Goal: Task Accomplishment & Management: Use online tool/utility

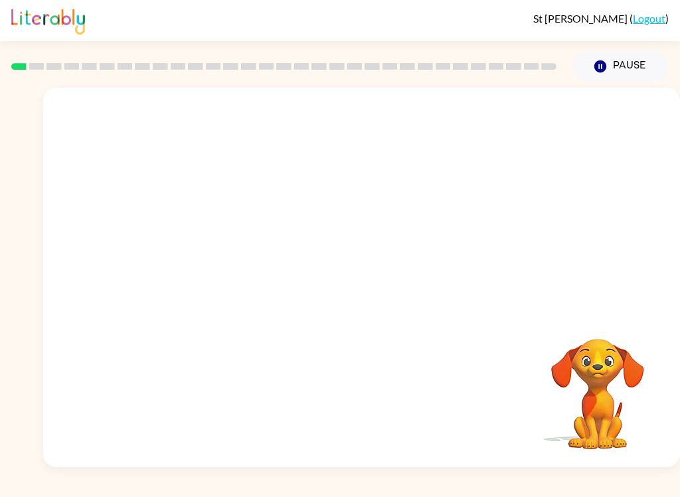
click at [597, 348] on video "Your browser must support playing .mp4 files to use Literably. Please try using…" at bounding box center [598, 384] width 133 height 133
click at [597, 64] on icon "button" at bounding box center [601, 66] width 12 height 12
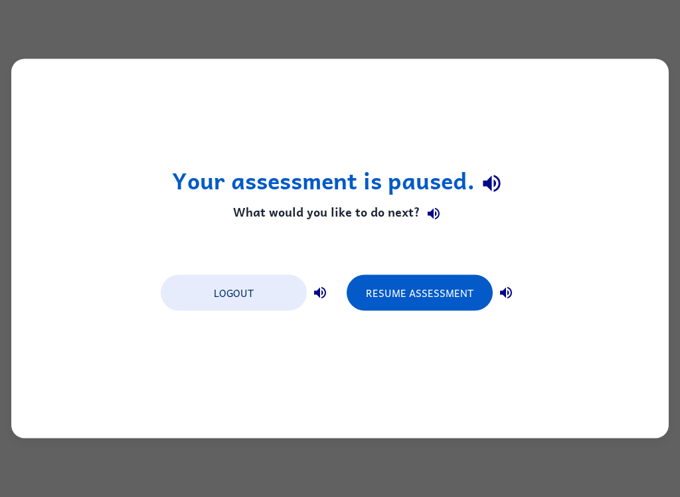
click at [577, 161] on div "Your assessment is paused. What would you like to do next? Logout Resume Assess…" at bounding box center [340, 248] width 658 height 379
click at [449, 290] on button "Resume Assessment" at bounding box center [420, 293] width 146 height 36
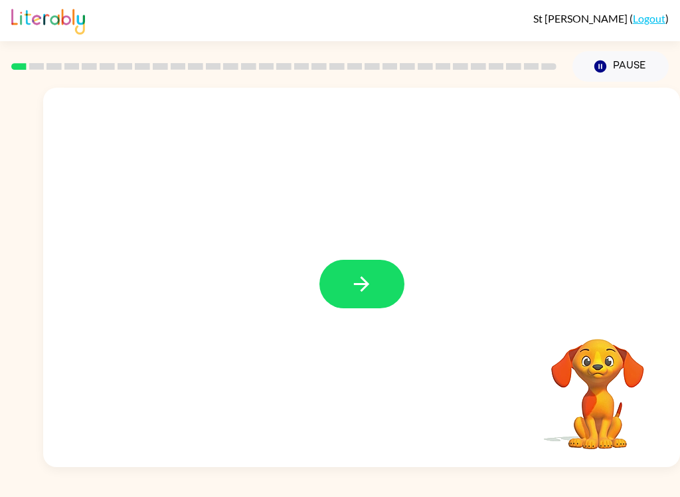
click at [348, 299] on button "button" at bounding box center [362, 284] width 85 height 49
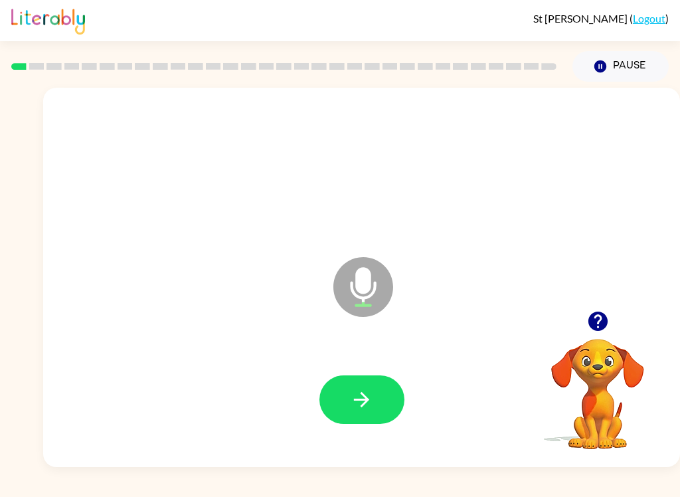
click at [388, 417] on button "button" at bounding box center [362, 399] width 85 height 49
click at [347, 382] on button "button" at bounding box center [362, 399] width 85 height 49
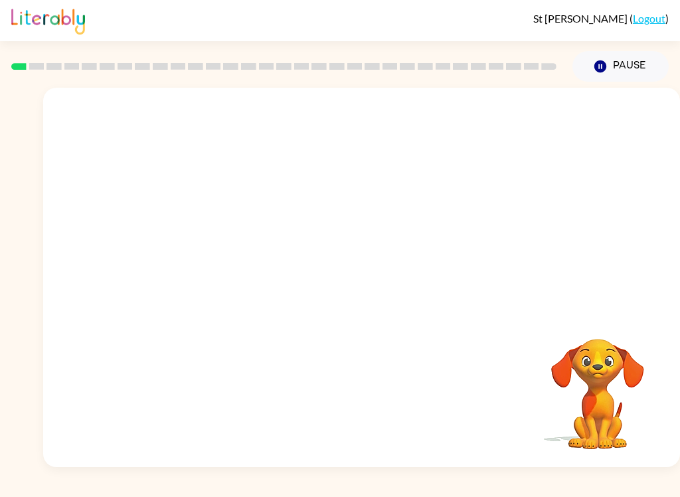
click at [606, 392] on video "Your browser must support playing .mp4 files to use Literably. Please try using…" at bounding box center [598, 384] width 133 height 133
click at [639, 407] on video "Your browser must support playing .mp4 files to use Literably. Please try using…" at bounding box center [598, 384] width 133 height 133
click at [621, 395] on video "Your browser must support playing .mp4 files to use Literably. Please try using…" at bounding box center [598, 384] width 133 height 133
click at [594, 64] on icon "Pause" at bounding box center [600, 66] width 15 height 15
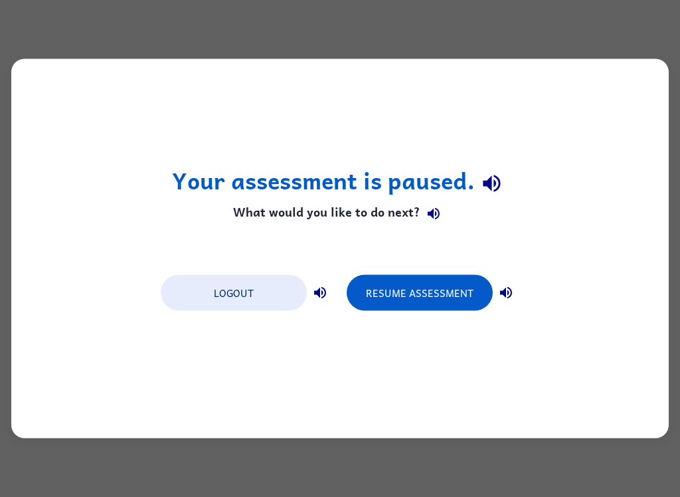
click at [455, 286] on button "Resume Assessment" at bounding box center [420, 293] width 146 height 36
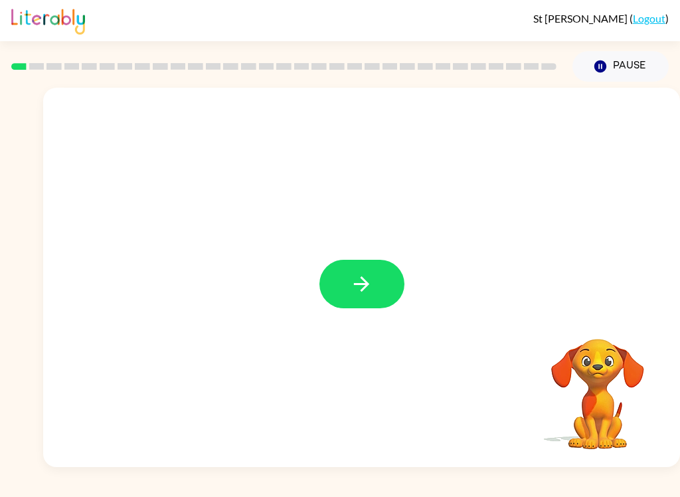
click at [396, 292] on button "button" at bounding box center [362, 284] width 85 height 49
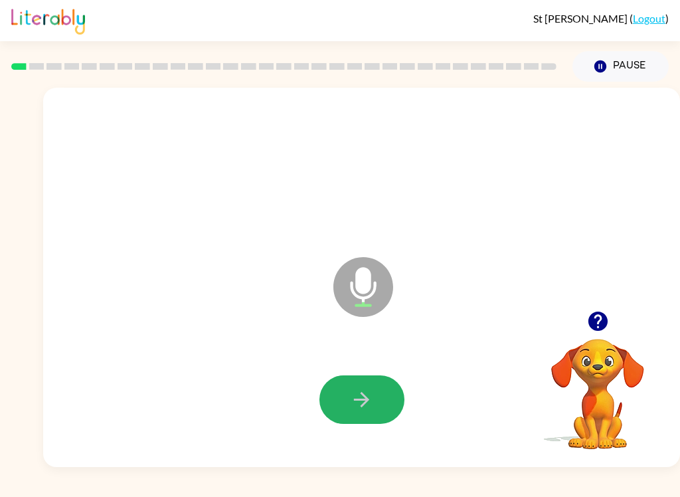
click at [385, 387] on button "button" at bounding box center [362, 399] width 85 height 49
click at [355, 412] on button "button" at bounding box center [362, 399] width 85 height 49
click at [360, 406] on icon "button" at bounding box center [361, 399] width 23 height 23
click at [385, 412] on button "button" at bounding box center [362, 399] width 85 height 49
click at [348, 422] on button "button" at bounding box center [362, 399] width 85 height 49
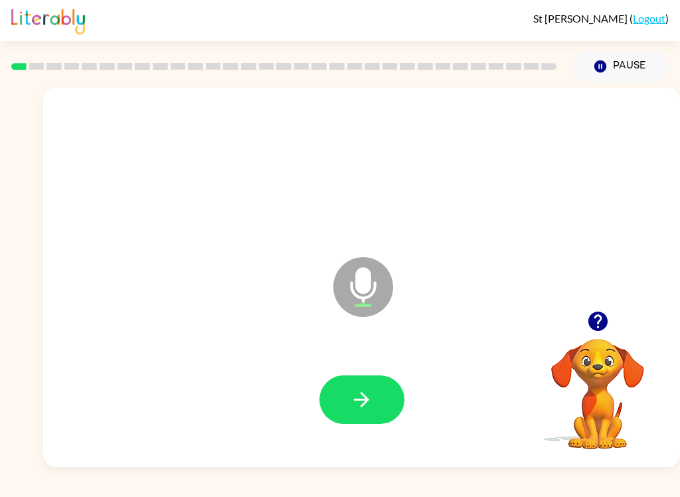
click at [320, 420] on div at bounding box center [362, 399] width 85 height 49
click at [354, 381] on button "button" at bounding box center [362, 399] width 85 height 49
click at [364, 400] on icon "button" at bounding box center [361, 399] width 15 height 15
click at [368, 424] on button "button" at bounding box center [362, 399] width 85 height 49
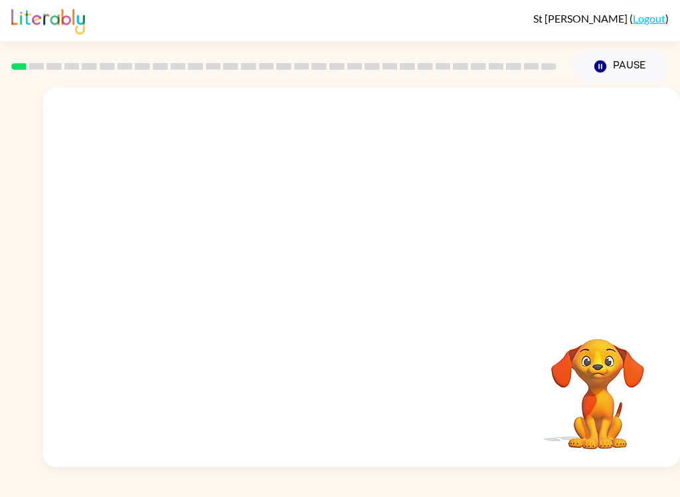
click at [208, 491] on div "St Boal ( Logout ) Pause Pause Your browser must support playing .mp4 files to …" at bounding box center [340, 248] width 680 height 497
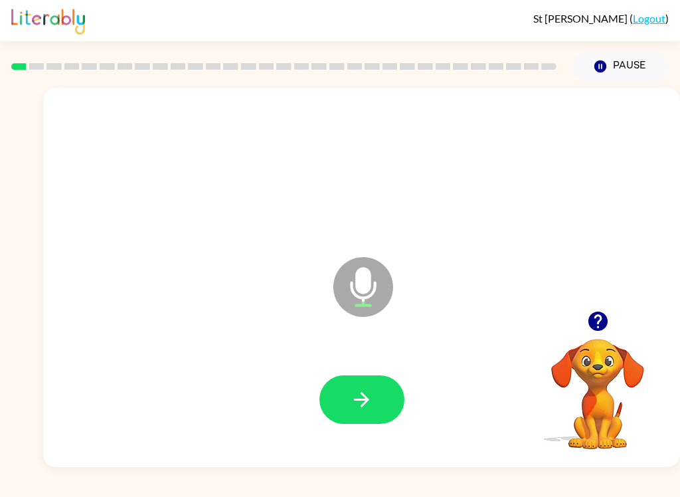
click at [365, 409] on icon "button" at bounding box center [361, 399] width 23 height 23
click at [353, 401] on icon "button" at bounding box center [361, 399] width 23 height 23
click at [387, 411] on button "button" at bounding box center [362, 399] width 85 height 49
click at [369, 395] on icon "button" at bounding box center [361, 399] width 23 height 23
click at [373, 380] on button "button" at bounding box center [362, 399] width 85 height 49
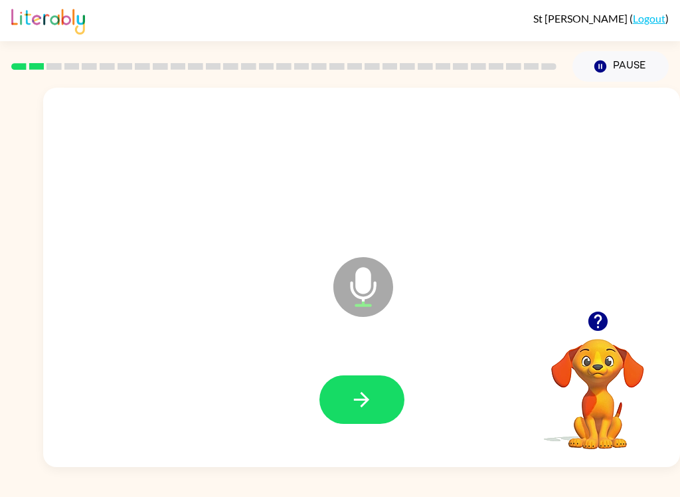
click at [395, 407] on button "button" at bounding box center [362, 399] width 85 height 49
click at [326, 409] on button "button" at bounding box center [362, 399] width 85 height 49
click at [380, 405] on button "button" at bounding box center [362, 399] width 85 height 49
click at [336, 394] on button "button" at bounding box center [362, 399] width 85 height 49
click at [345, 406] on button "button" at bounding box center [362, 399] width 85 height 49
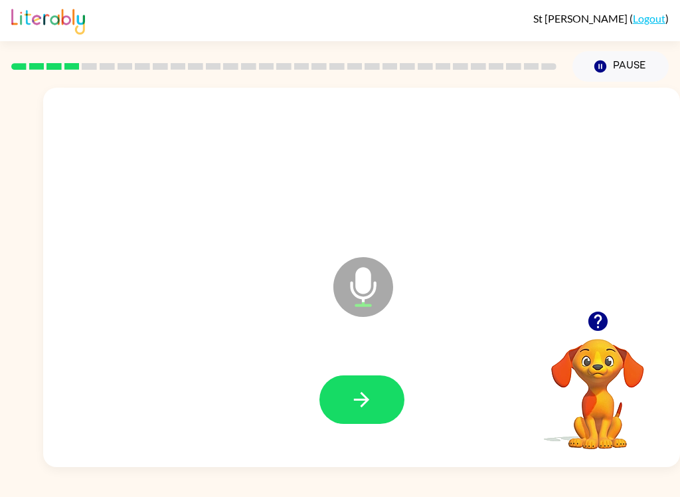
click at [324, 409] on button "button" at bounding box center [362, 399] width 85 height 49
click at [354, 399] on icon "button" at bounding box center [361, 399] width 23 height 23
click at [373, 399] on button "button" at bounding box center [362, 399] width 85 height 49
click at [358, 421] on button "button" at bounding box center [362, 399] width 85 height 49
click at [353, 413] on button "button" at bounding box center [362, 399] width 85 height 49
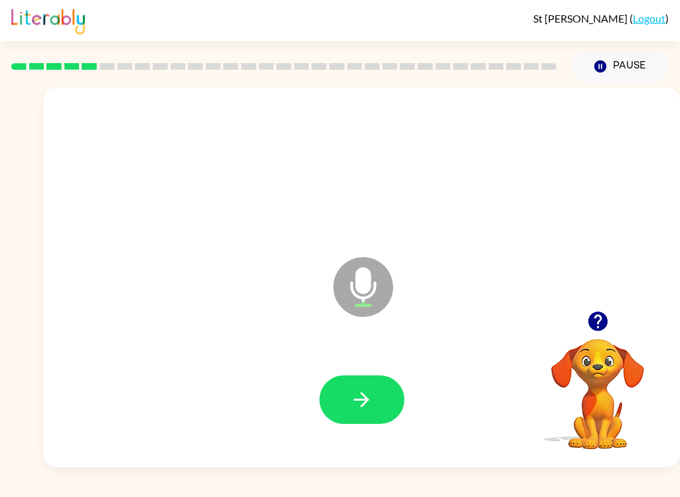
click at [672, 492] on div "St Boal ( Logout ) Pause Pause Microphone The Microphone is here when it is you…" at bounding box center [340, 248] width 680 height 497
click at [401, 405] on button "button" at bounding box center [362, 399] width 85 height 49
click at [345, 389] on button "button" at bounding box center [362, 399] width 85 height 49
click at [364, 411] on icon "button" at bounding box center [361, 399] width 23 height 23
click at [349, 423] on button "button" at bounding box center [362, 399] width 85 height 49
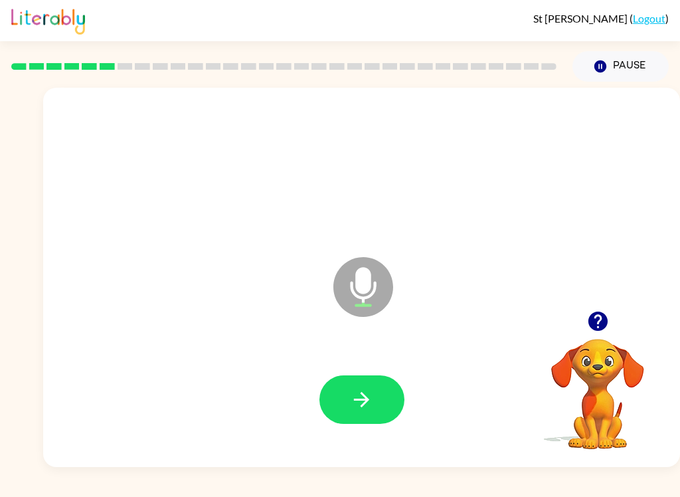
click at [323, 392] on button "button" at bounding box center [362, 399] width 85 height 49
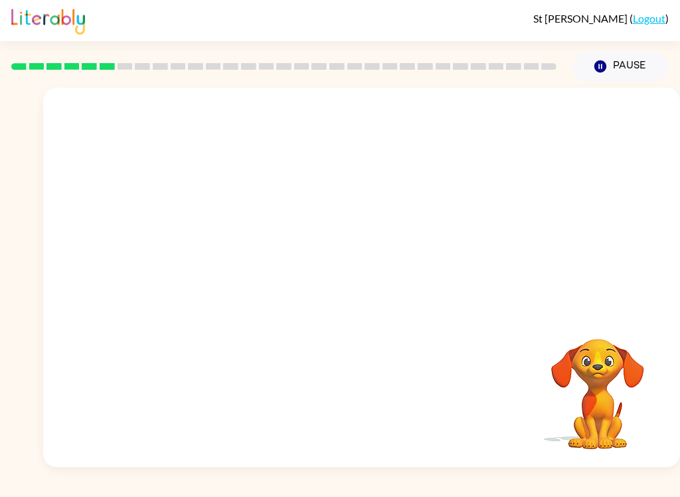
click at [533, 363] on video "Your browser must support playing .mp4 files to use Literably. Please try using…" at bounding box center [598, 384] width 133 height 133
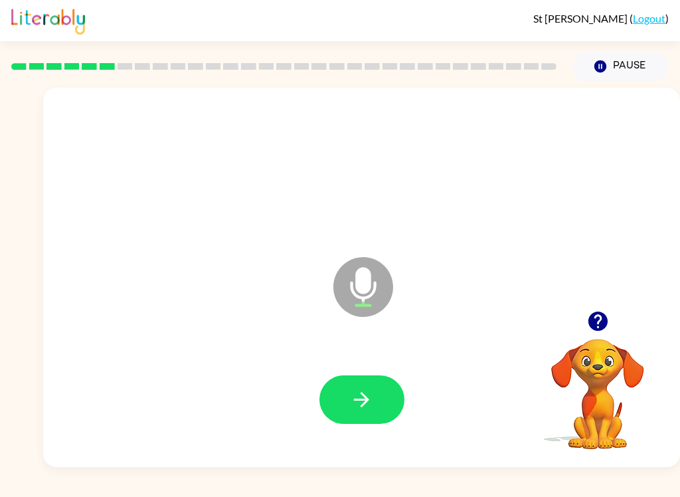
click at [371, 391] on icon "button" at bounding box center [361, 399] width 23 height 23
click at [391, 412] on button "button" at bounding box center [362, 399] width 85 height 49
click at [355, 393] on icon "button" at bounding box center [361, 399] width 23 height 23
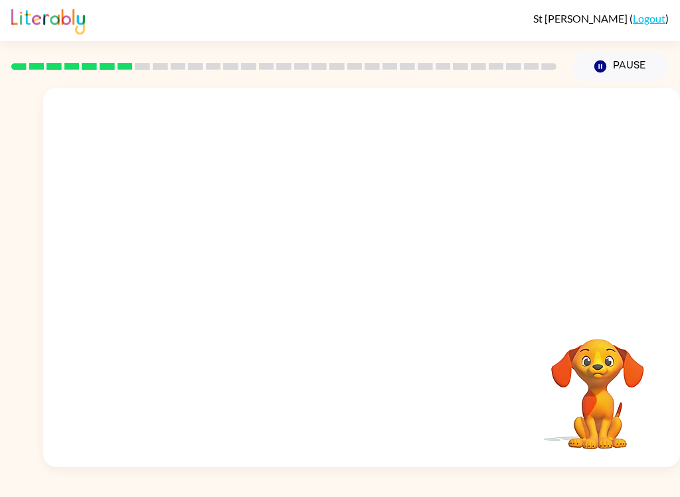
click at [661, 451] on div "Your browser must support playing .mp4 files to use Literably. Please try using…" at bounding box center [598, 384] width 133 height 133
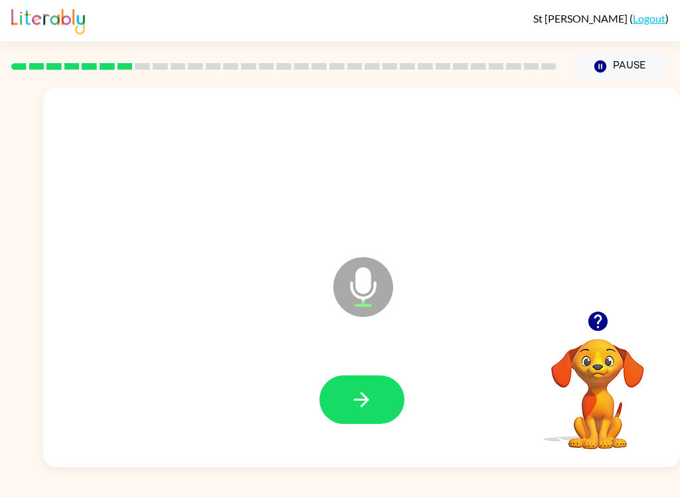
click at [380, 408] on button "button" at bounding box center [362, 399] width 85 height 49
click at [385, 405] on button "button" at bounding box center [362, 399] width 85 height 49
click at [363, 408] on icon "button" at bounding box center [361, 399] width 23 height 23
click at [385, 436] on div at bounding box center [361, 400] width 611 height 109
click at [399, 397] on button "button" at bounding box center [362, 399] width 85 height 49
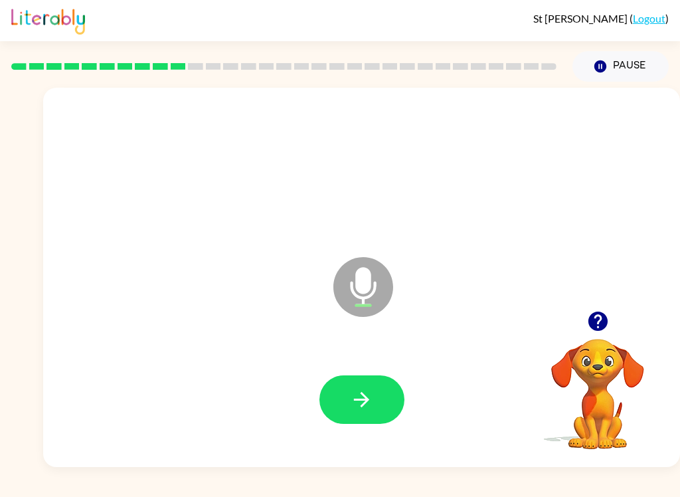
click at [316, 390] on div at bounding box center [361, 400] width 611 height 109
click at [354, 410] on icon "button" at bounding box center [361, 399] width 23 height 23
click at [364, 411] on icon "button" at bounding box center [361, 399] width 23 height 23
click at [388, 397] on button "button" at bounding box center [362, 399] width 85 height 49
click at [352, 398] on icon "button" at bounding box center [361, 399] width 23 height 23
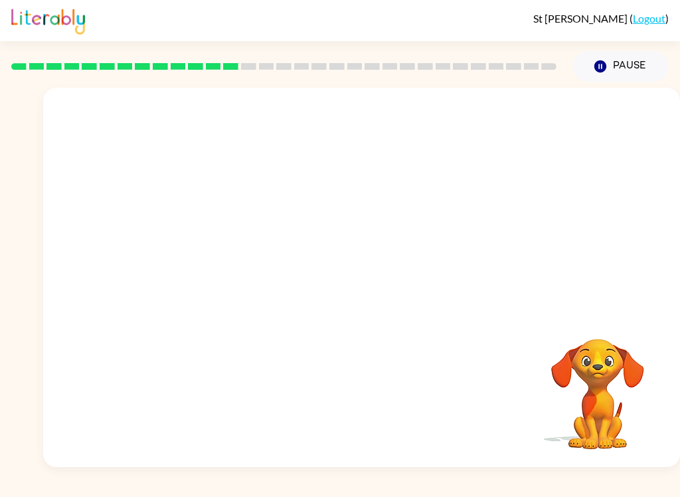
click at [9, 207] on div "Your browser must support playing .mp4 files to use Literably. Please try using…" at bounding box center [340, 274] width 680 height 385
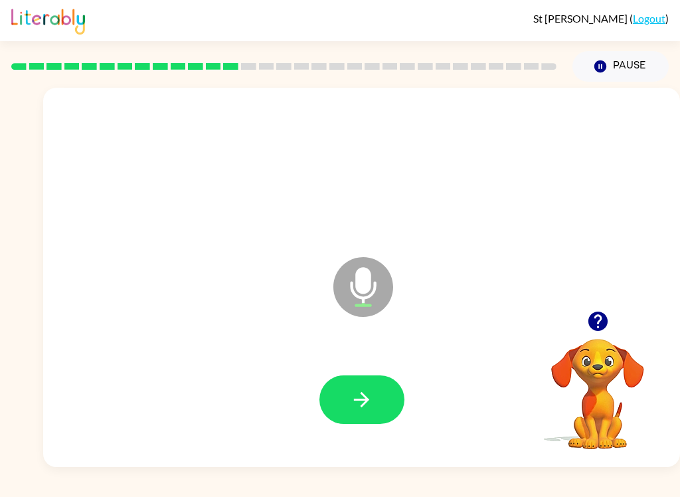
click at [378, 396] on button "button" at bounding box center [362, 399] width 85 height 49
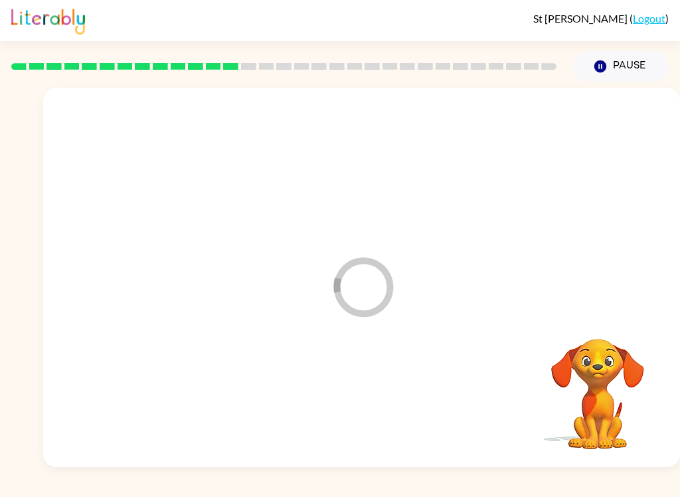
click at [7, 395] on div "Loader Your response is being sent to our graders Your browser must support pla…" at bounding box center [340, 274] width 680 height 385
click at [58, 241] on div at bounding box center [361, 199] width 637 height 223
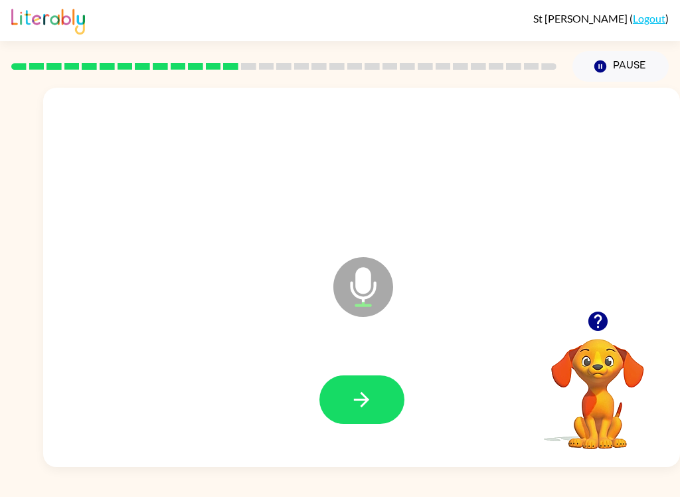
click at [346, 400] on button "button" at bounding box center [362, 399] width 85 height 49
click at [370, 413] on button "button" at bounding box center [362, 399] width 85 height 49
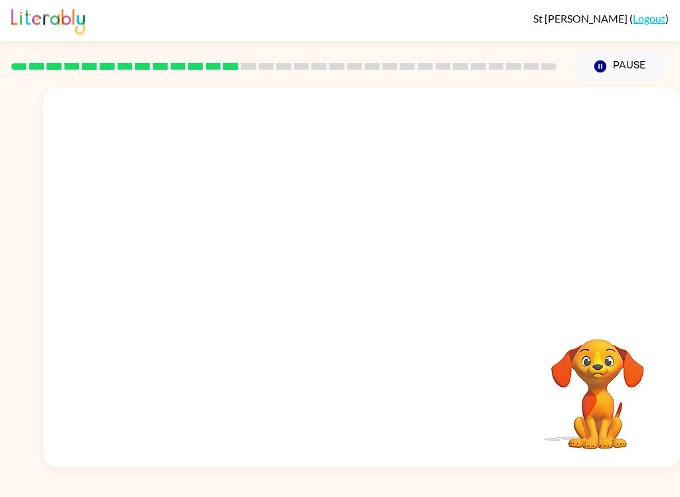
click at [12, 247] on div "Your browser must support playing .mp4 files to use Literably. Please try using…" at bounding box center [340, 274] width 680 height 385
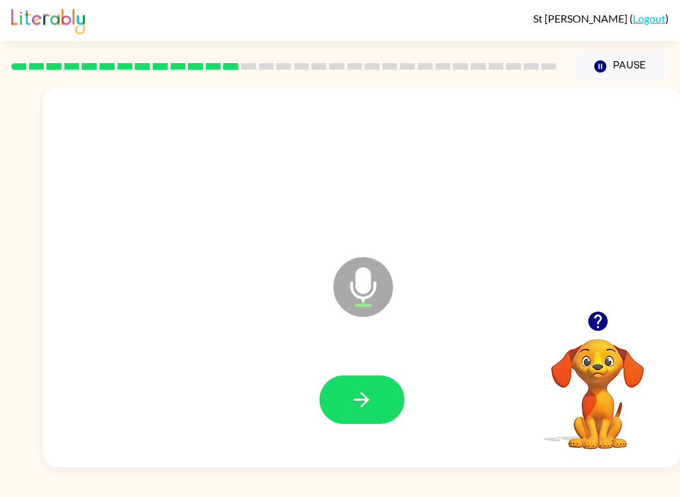
click at [663, 492] on div "St Boal ( Logout ) Pause Pause Microphone The Microphone is here when it is you…" at bounding box center [340, 248] width 680 height 497
click at [390, 339] on icon "Microphone The Microphone is here when it is your turn to talk" at bounding box center [429, 304] width 199 height 100
click at [367, 393] on icon "button" at bounding box center [361, 399] width 23 height 23
click at [325, 475] on div "St Boal ( Logout ) Pause Pause Microphone The Microphone is here when it is you…" at bounding box center [340, 248] width 680 height 497
click at [367, 384] on button "button" at bounding box center [362, 399] width 85 height 49
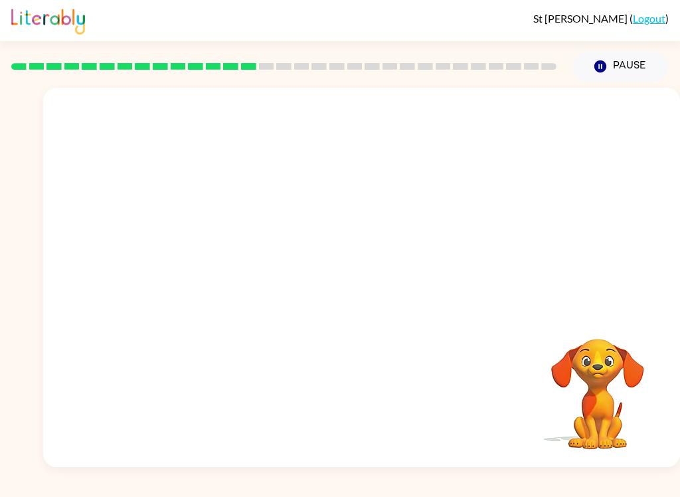
click at [339, 492] on div "St Boal ( Logout ) Pause Pause Your browser must support playing .mp4 files to …" at bounding box center [340, 248] width 680 height 497
click at [330, 492] on div "St Boal ( Logout ) Pause Pause Your browser must support playing .mp4 files to …" at bounding box center [340, 248] width 680 height 497
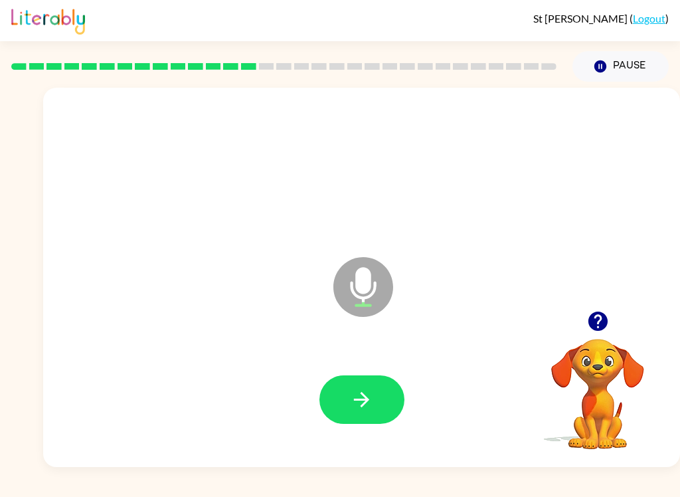
click at [340, 415] on button "button" at bounding box center [362, 399] width 85 height 49
click at [378, 419] on button "button" at bounding box center [362, 399] width 85 height 49
click at [361, 423] on button "button" at bounding box center [362, 399] width 85 height 49
click at [375, 404] on button "button" at bounding box center [362, 399] width 85 height 49
click at [340, 407] on button "button" at bounding box center [362, 399] width 85 height 49
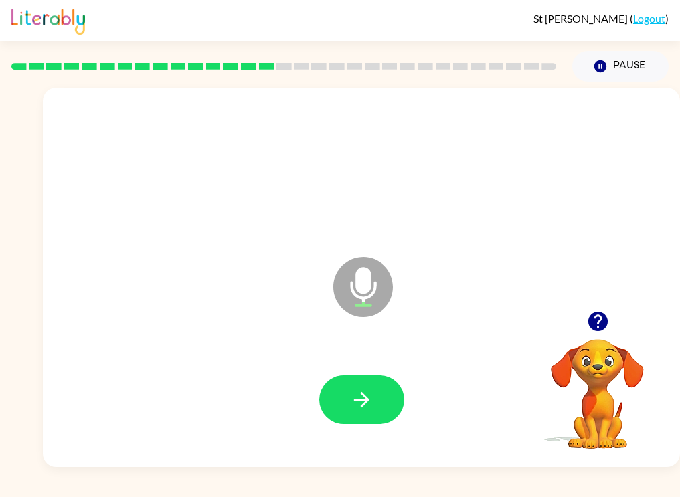
click at [390, 393] on button "button" at bounding box center [362, 399] width 85 height 49
click at [348, 410] on button "button" at bounding box center [362, 399] width 85 height 49
click at [351, 407] on icon "button" at bounding box center [361, 399] width 23 height 23
click at [374, 414] on button "button" at bounding box center [362, 399] width 85 height 49
click at [329, 431] on div at bounding box center [361, 400] width 611 height 109
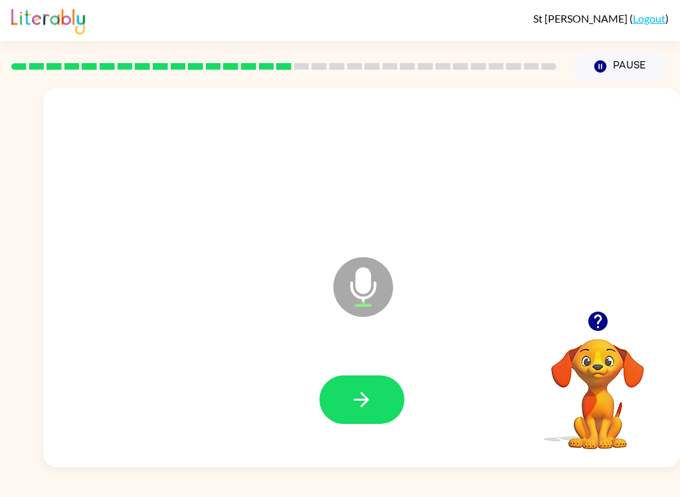
click at [367, 408] on icon "button" at bounding box center [361, 399] width 23 height 23
click at [350, 378] on button "button" at bounding box center [362, 399] width 85 height 49
click at [353, 405] on icon "button" at bounding box center [361, 399] width 23 height 23
click at [9, 487] on div "St Boal ( Logout ) Pause Pause Microphone The Microphone is here when it is you…" at bounding box center [340, 248] width 680 height 497
click at [350, 405] on icon "button" at bounding box center [361, 399] width 23 height 23
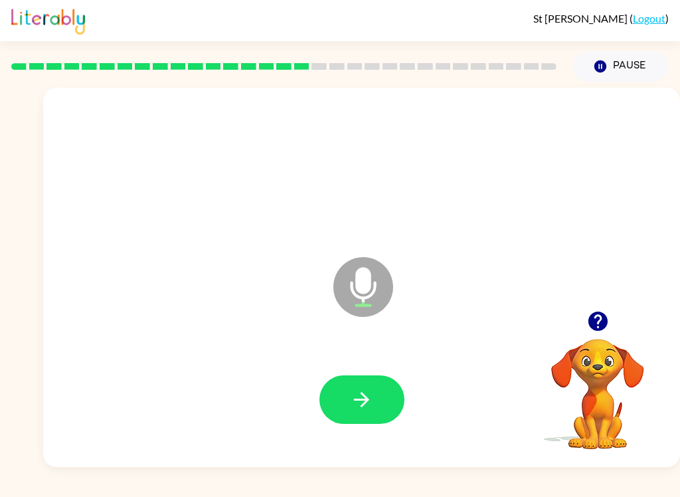
click at [327, 418] on button "button" at bounding box center [362, 399] width 85 height 49
click at [384, 377] on button "button" at bounding box center [362, 399] width 85 height 49
click at [343, 410] on button "button" at bounding box center [362, 399] width 85 height 49
click at [378, 423] on button "button" at bounding box center [362, 399] width 85 height 49
click at [342, 397] on button "button" at bounding box center [362, 399] width 85 height 49
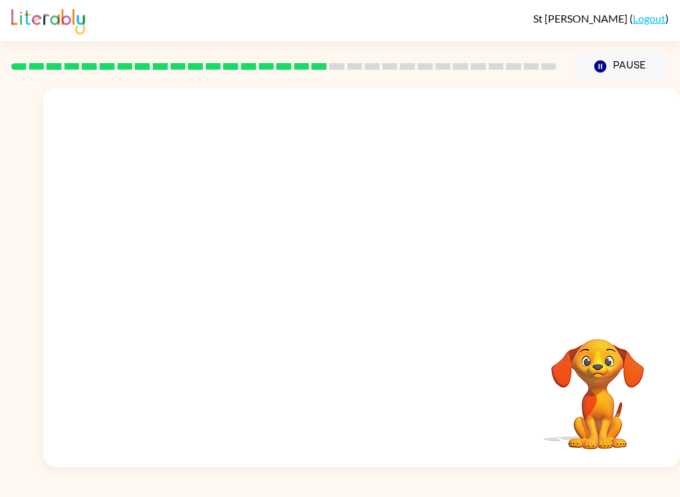
click at [461, 492] on div "St Boal ( Logout ) Pause Pause Your browser must support playing .mp4 files to …" at bounding box center [340, 248] width 680 height 497
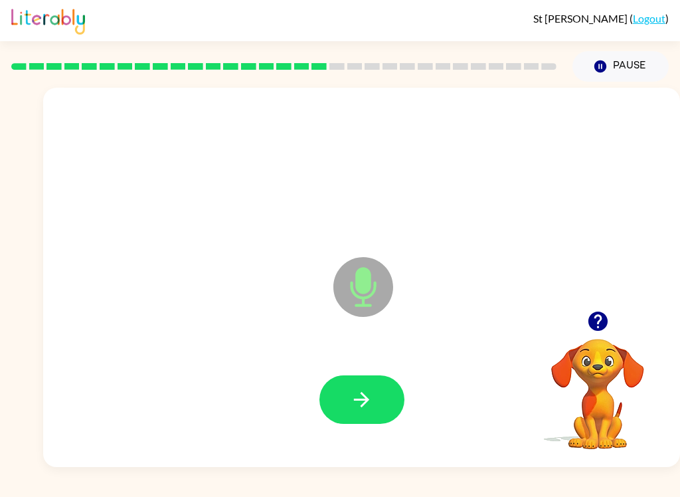
click at [358, 393] on icon "button" at bounding box center [361, 399] width 23 height 23
click at [366, 359] on div at bounding box center [361, 400] width 611 height 109
click at [385, 416] on button "button" at bounding box center [362, 399] width 85 height 49
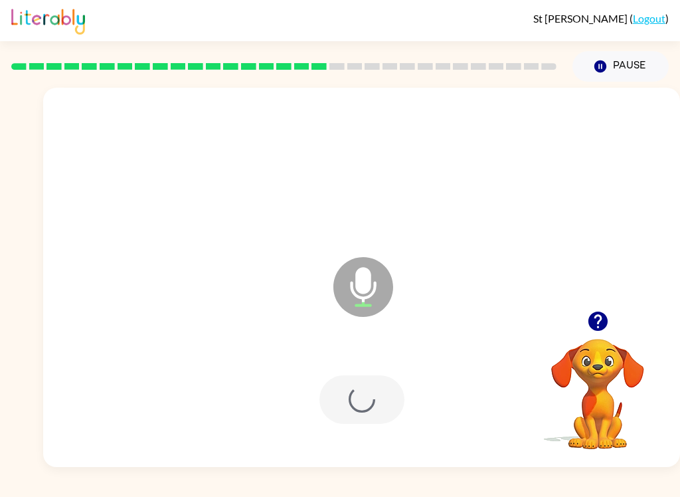
click at [363, 392] on div at bounding box center [362, 399] width 85 height 49
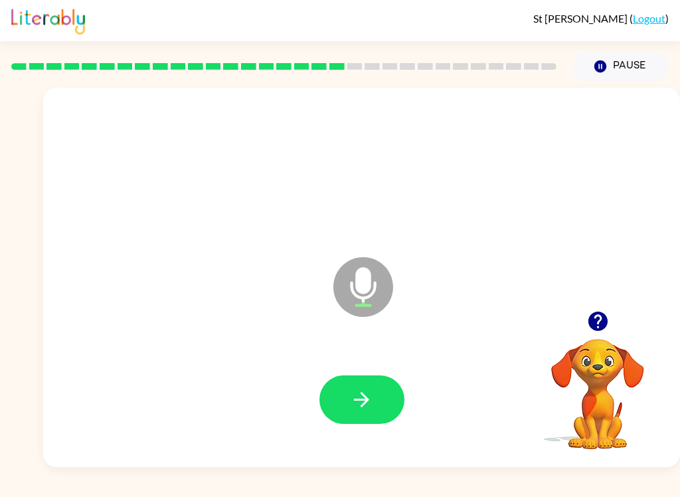
click at [366, 411] on icon "button" at bounding box center [361, 399] width 23 height 23
click at [358, 423] on button "button" at bounding box center [362, 399] width 85 height 49
click at [360, 391] on icon "button" at bounding box center [361, 399] width 23 height 23
click at [354, 368] on div at bounding box center [361, 400] width 611 height 109
click at [347, 405] on button "button" at bounding box center [362, 399] width 85 height 49
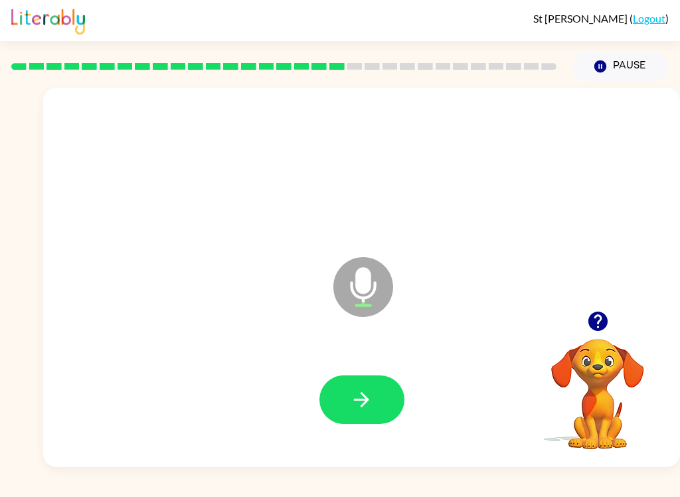
click at [333, 405] on button "button" at bounding box center [362, 399] width 85 height 49
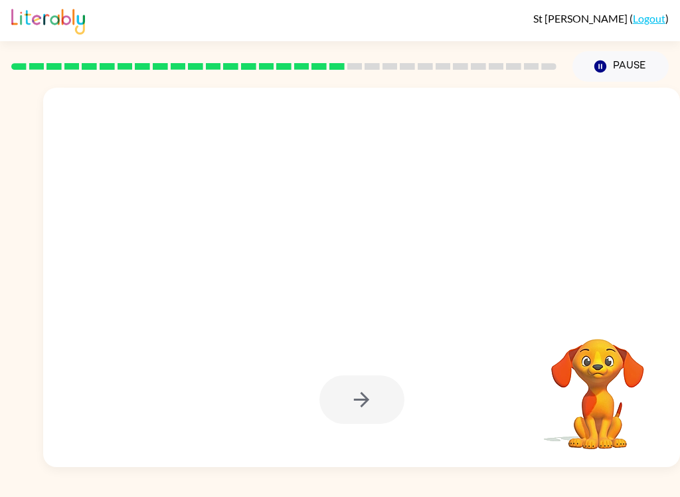
click at [425, 445] on div at bounding box center [361, 400] width 611 height 109
click at [613, 67] on button "Pause Pause" at bounding box center [621, 66] width 96 height 31
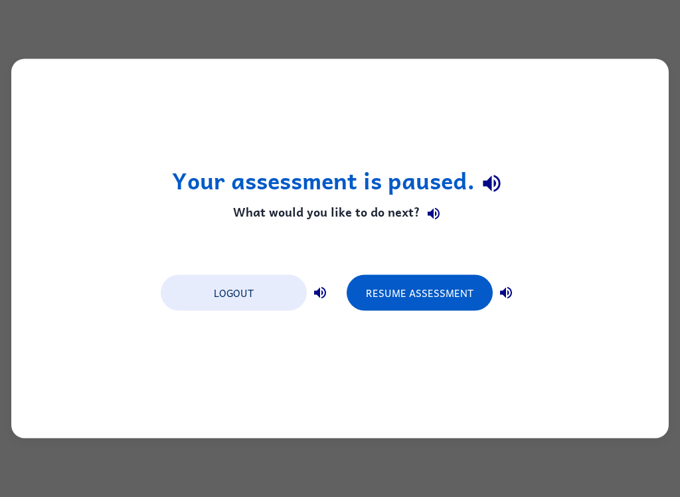
click at [454, 294] on button "Resume Assessment" at bounding box center [420, 293] width 146 height 36
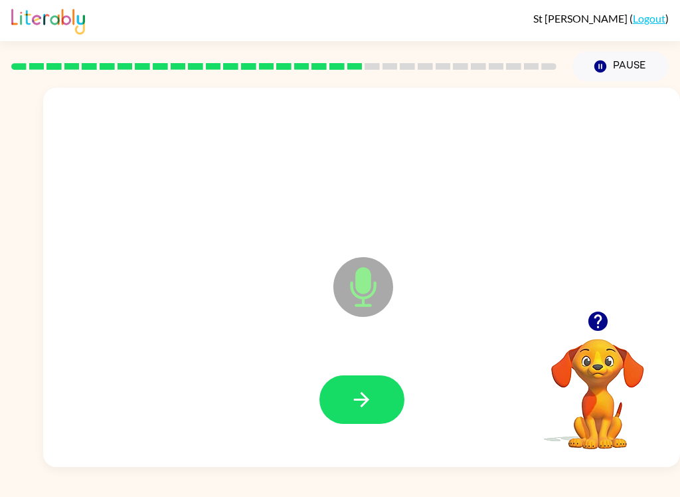
click at [367, 401] on icon "button" at bounding box center [361, 399] width 15 height 15
click at [364, 410] on icon "button" at bounding box center [361, 399] width 23 height 23
click at [345, 403] on button "button" at bounding box center [362, 399] width 85 height 49
click at [360, 393] on icon "button" at bounding box center [361, 399] width 23 height 23
click at [356, 403] on icon "button" at bounding box center [361, 399] width 23 height 23
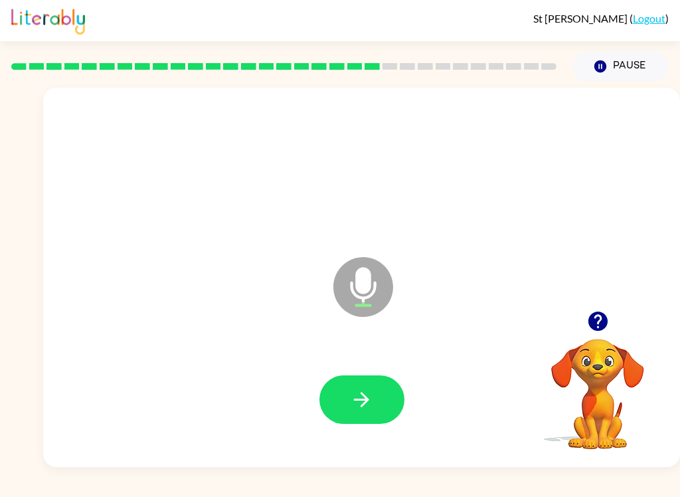
click at [353, 422] on button "button" at bounding box center [362, 399] width 85 height 49
click at [330, 420] on button "button" at bounding box center [362, 399] width 85 height 49
click at [358, 378] on button "button" at bounding box center [362, 399] width 85 height 49
click at [336, 416] on button "button" at bounding box center [362, 399] width 85 height 49
click at [318, 385] on div at bounding box center [361, 400] width 611 height 109
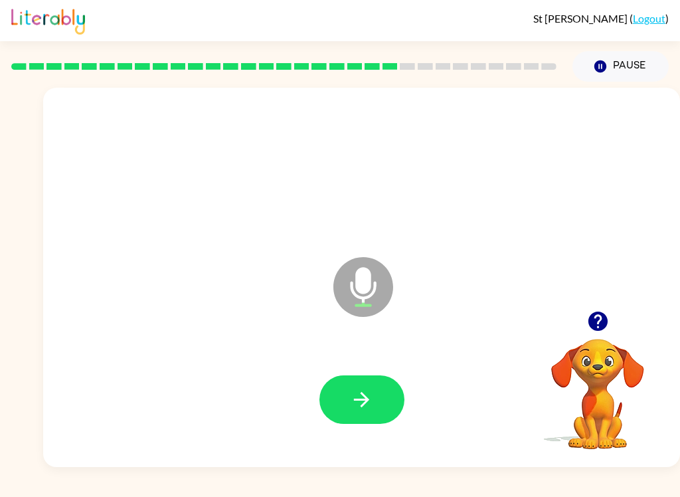
click at [393, 407] on button "button" at bounding box center [362, 399] width 85 height 49
click at [341, 389] on button "button" at bounding box center [362, 399] width 85 height 49
click at [352, 403] on icon "button" at bounding box center [361, 399] width 23 height 23
click at [328, 392] on button "button" at bounding box center [362, 399] width 85 height 49
click at [348, 422] on button "button" at bounding box center [362, 399] width 85 height 49
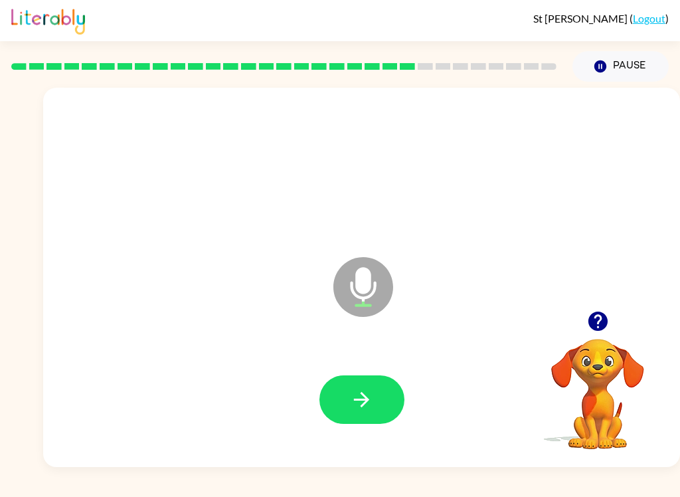
click at [363, 397] on icon "button" at bounding box center [361, 399] width 23 height 23
click at [370, 415] on button "button" at bounding box center [362, 399] width 85 height 49
click at [381, 405] on button "button" at bounding box center [362, 399] width 85 height 49
click at [371, 385] on button "button" at bounding box center [362, 399] width 85 height 49
click at [363, 423] on button "button" at bounding box center [362, 399] width 85 height 49
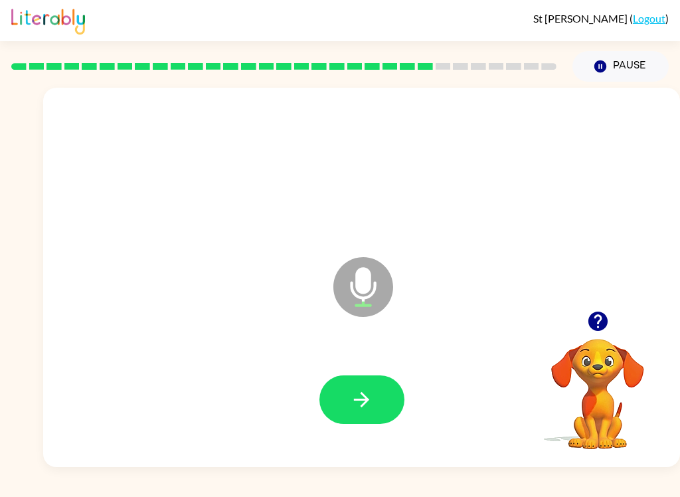
click at [384, 372] on div at bounding box center [361, 400] width 611 height 109
click at [377, 407] on button "button" at bounding box center [362, 399] width 85 height 49
click at [326, 365] on div at bounding box center [361, 400] width 611 height 109
click at [342, 408] on button "button" at bounding box center [362, 399] width 85 height 49
click at [361, 409] on icon "button" at bounding box center [361, 399] width 23 height 23
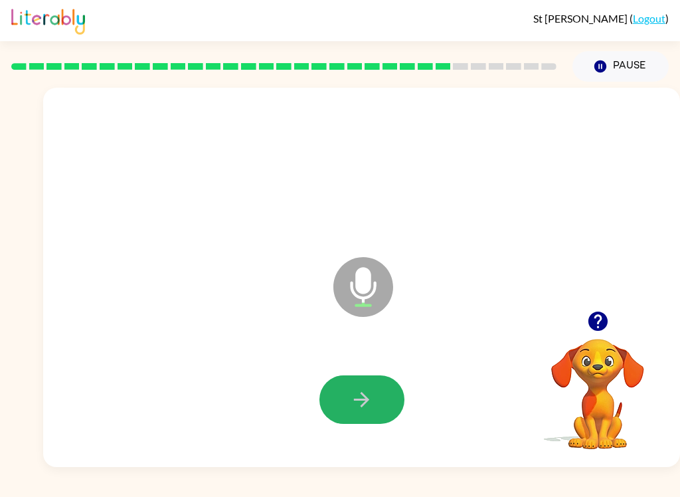
click at [389, 399] on button "button" at bounding box center [362, 399] width 85 height 49
click at [389, 422] on button "button" at bounding box center [362, 399] width 85 height 49
click at [360, 419] on button "button" at bounding box center [362, 399] width 85 height 49
click at [391, 401] on button "button" at bounding box center [362, 399] width 85 height 49
click at [329, 396] on button "button" at bounding box center [362, 399] width 85 height 49
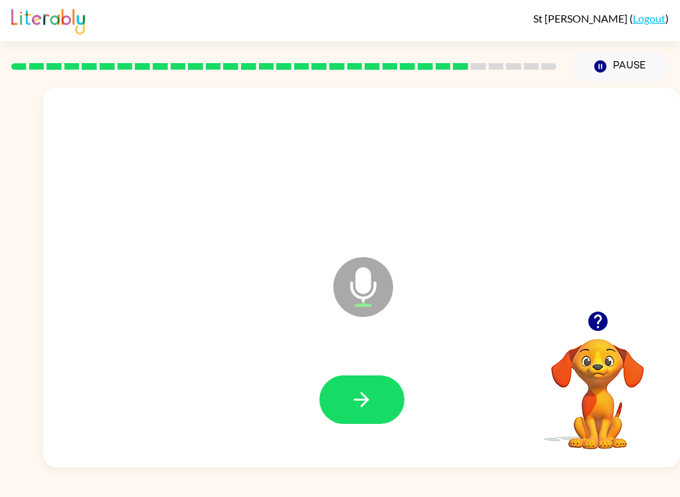
click at [352, 387] on button "button" at bounding box center [362, 399] width 85 height 49
click at [345, 387] on button "button" at bounding box center [362, 399] width 85 height 49
click at [369, 404] on icon "button" at bounding box center [361, 399] width 23 height 23
click at [329, 389] on button "button" at bounding box center [362, 399] width 85 height 49
click at [326, 397] on button "button" at bounding box center [362, 399] width 85 height 49
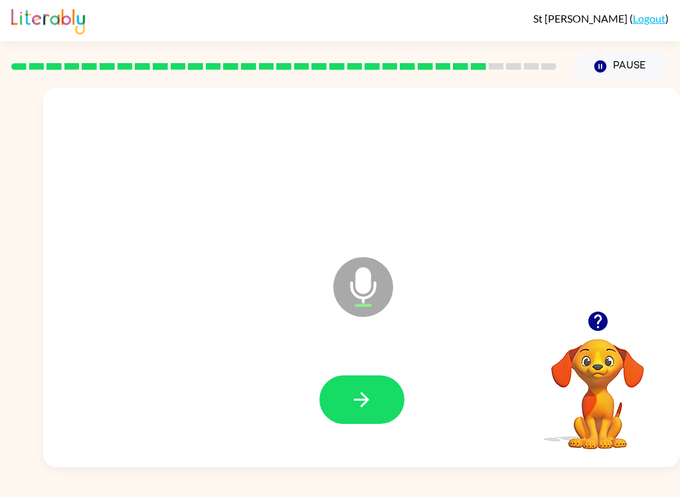
click at [367, 389] on icon "button" at bounding box center [361, 399] width 23 height 23
click at [361, 399] on icon "button" at bounding box center [361, 399] width 23 height 23
click at [330, 393] on button "button" at bounding box center [362, 399] width 85 height 49
click at [83, 5] on img at bounding box center [48, 19] width 74 height 29
click at [351, 395] on icon "button" at bounding box center [361, 399] width 23 height 23
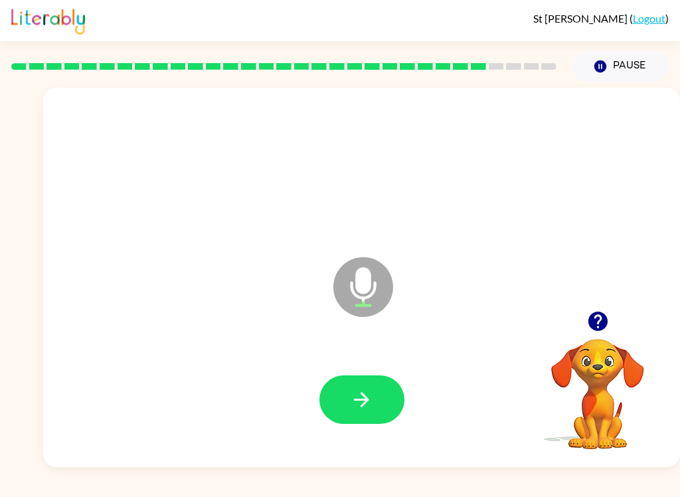
click at [340, 409] on button "button" at bounding box center [362, 399] width 85 height 49
click at [382, 403] on button "button" at bounding box center [362, 399] width 85 height 49
click at [360, 403] on icon "button" at bounding box center [361, 399] width 23 height 23
click at [378, 396] on button "button" at bounding box center [362, 399] width 85 height 49
click at [343, 397] on button "button" at bounding box center [362, 399] width 85 height 49
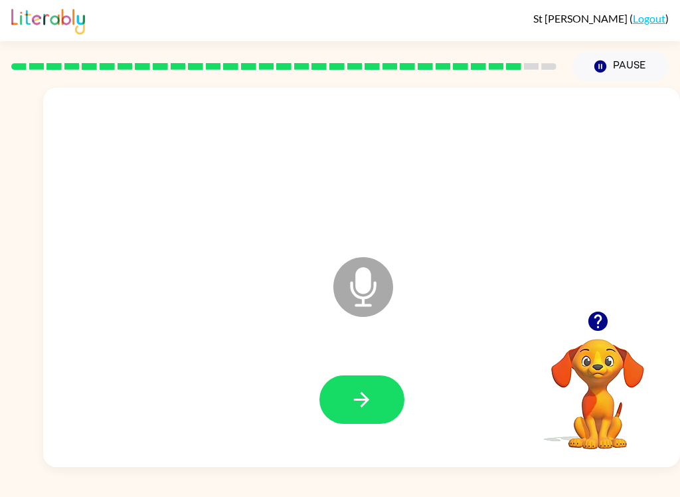
click at [353, 398] on icon "button" at bounding box center [361, 399] width 23 height 23
click at [379, 393] on button "button" at bounding box center [362, 399] width 85 height 49
click at [364, 380] on button "button" at bounding box center [362, 399] width 85 height 49
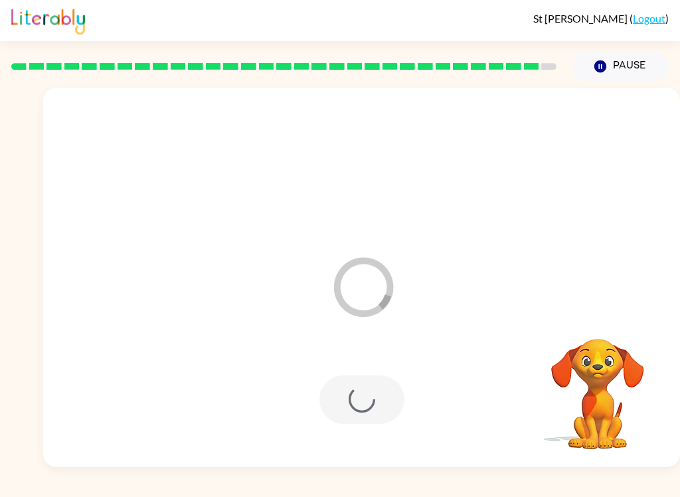
click at [360, 405] on div at bounding box center [362, 399] width 85 height 49
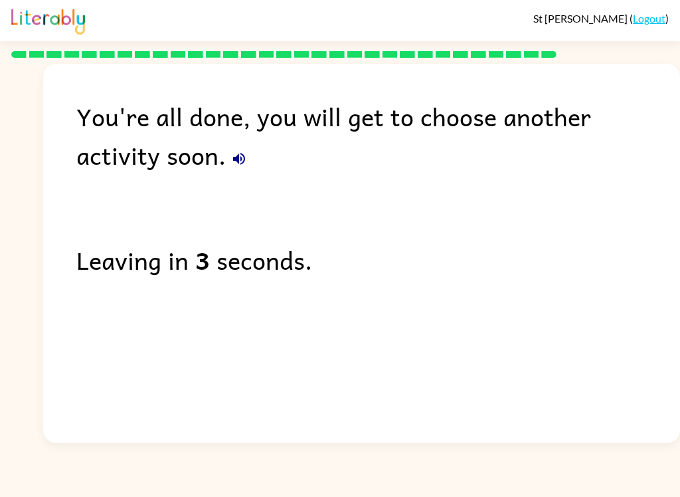
click at [226, 169] on button "button" at bounding box center [239, 159] width 27 height 27
